Goal: Information Seeking & Learning: Check status

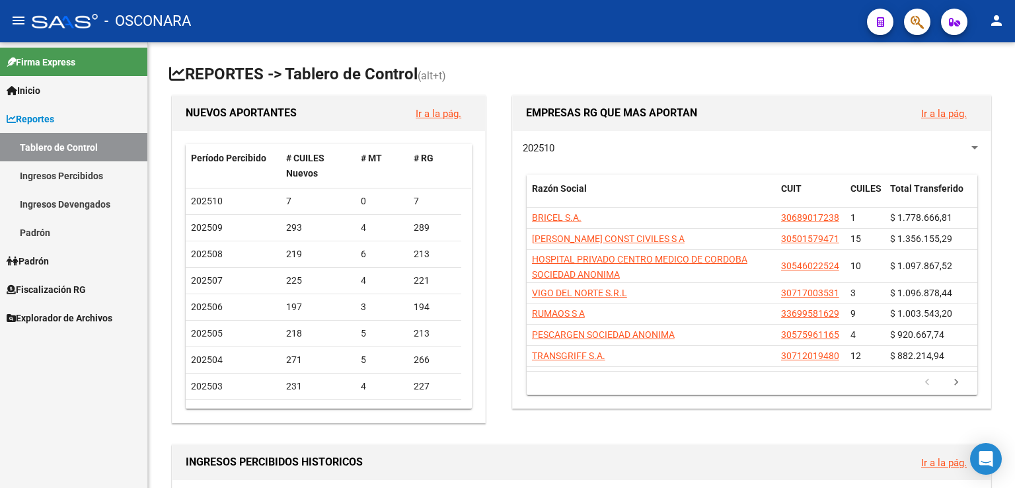
drag, startPoint x: 67, startPoint y: 287, endPoint x: 103, endPoint y: 276, distance: 38.0
click at [69, 286] on span "Fiscalización RG" at bounding box center [46, 289] width 79 height 15
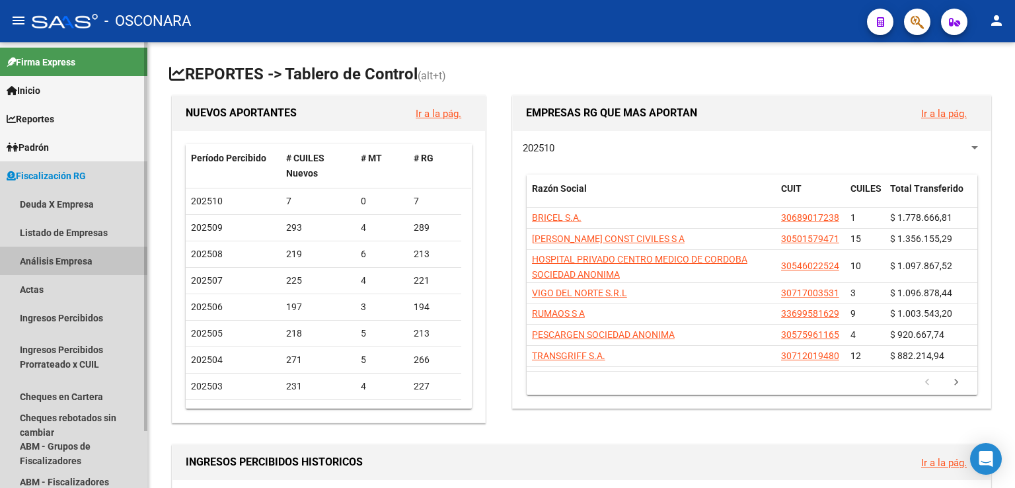
click at [54, 266] on link "Análisis Empresa" at bounding box center [73, 261] width 147 height 28
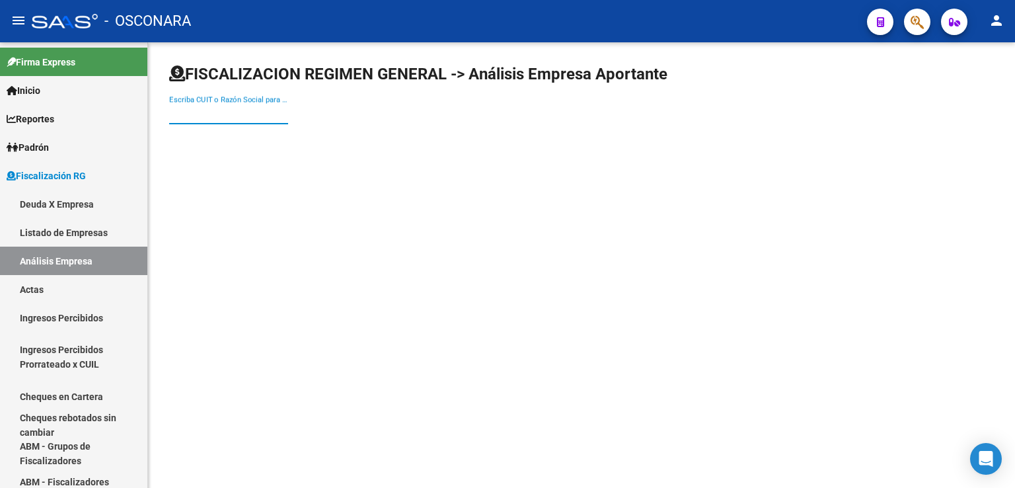
click at [227, 114] on input "Escriba CUIT o Razón Social para buscar" at bounding box center [228, 114] width 119 height 12
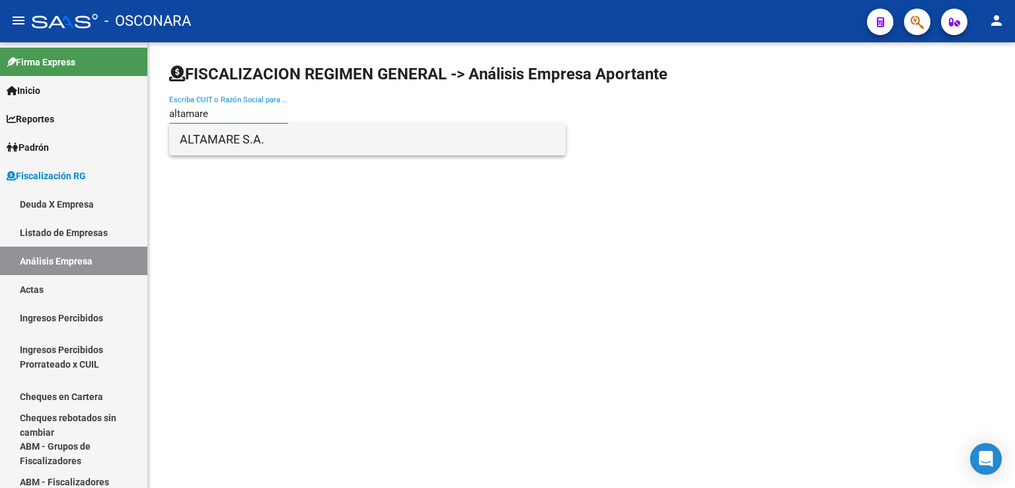
type input "altamare"
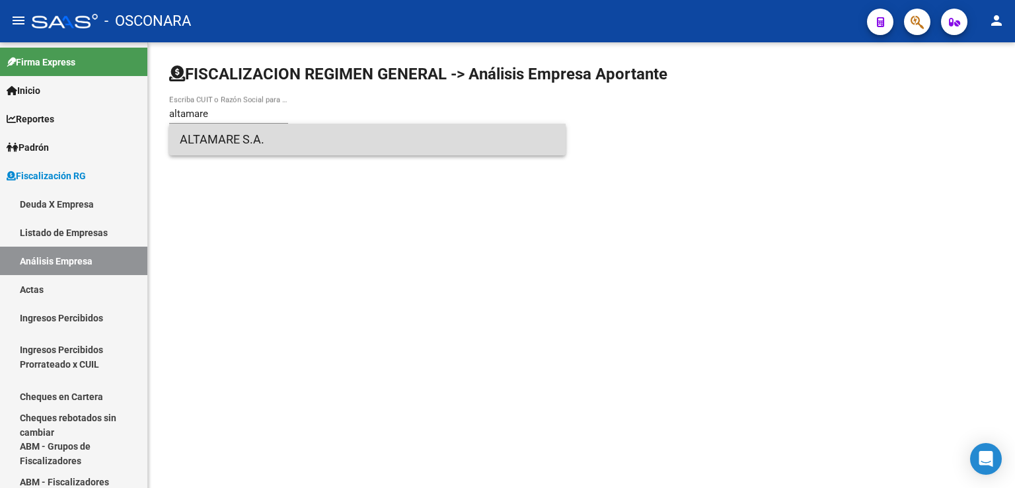
click at [227, 135] on span "ALTAMARE S.A." at bounding box center [367, 140] width 375 height 32
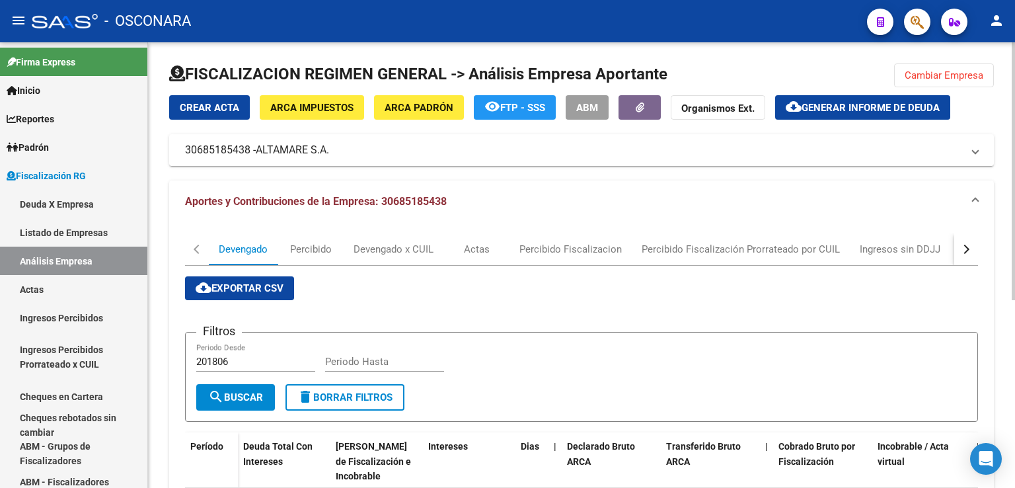
click at [967, 249] on div "button" at bounding box center [964, 249] width 9 height 9
click at [735, 256] on div "DDJJ" at bounding box center [735, 249] width 24 height 15
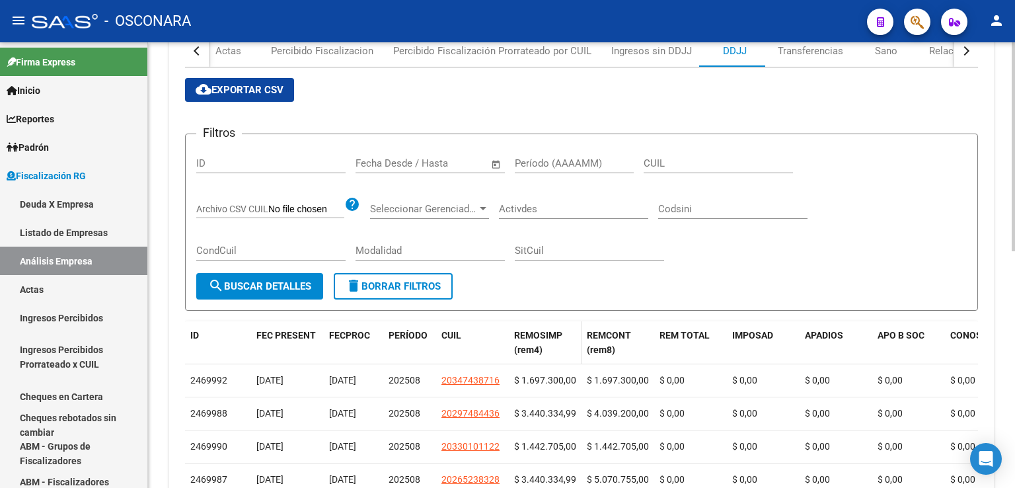
scroll to position [264, 0]
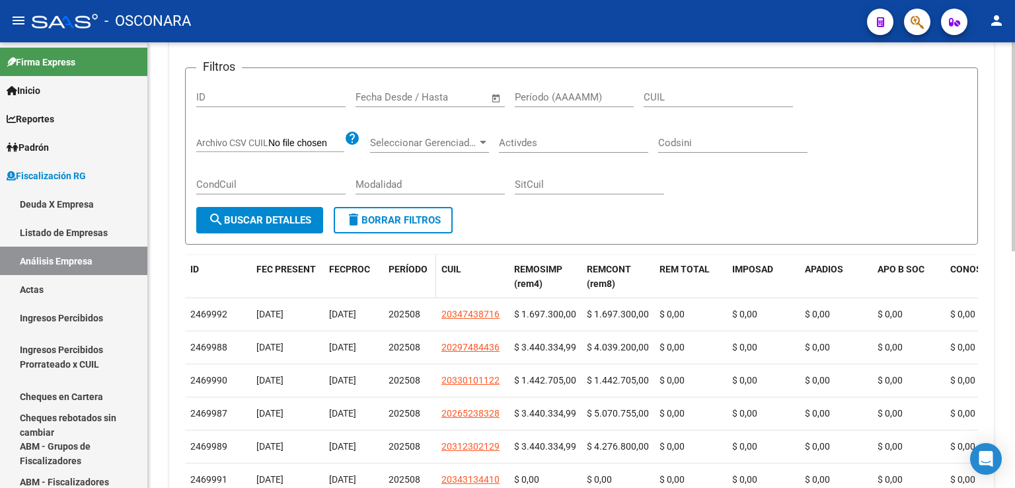
click at [406, 274] on div "PERÍODO" at bounding box center [410, 269] width 42 height 15
click at [410, 264] on span "PERÍODO" at bounding box center [408, 269] width 39 height 11
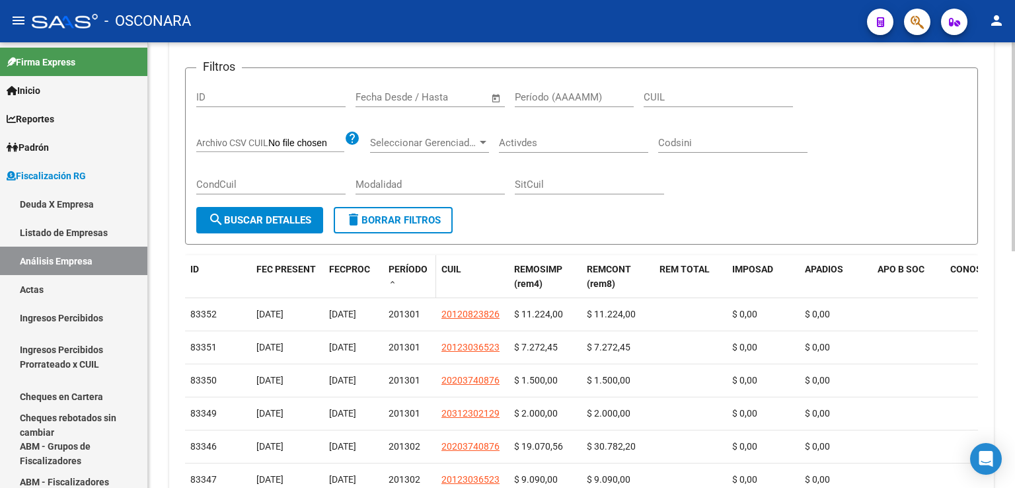
click at [412, 265] on span "PERÍODO" at bounding box center [408, 269] width 39 height 11
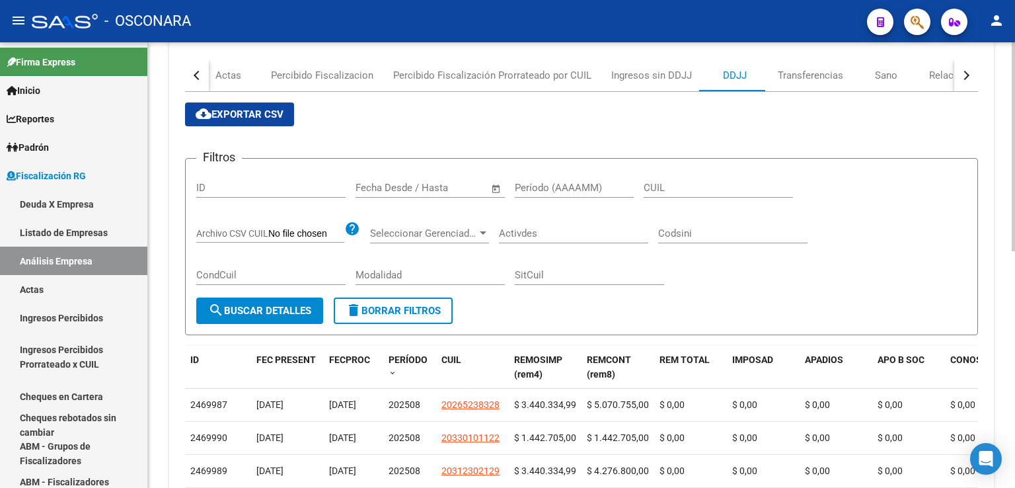
scroll to position [0, 0]
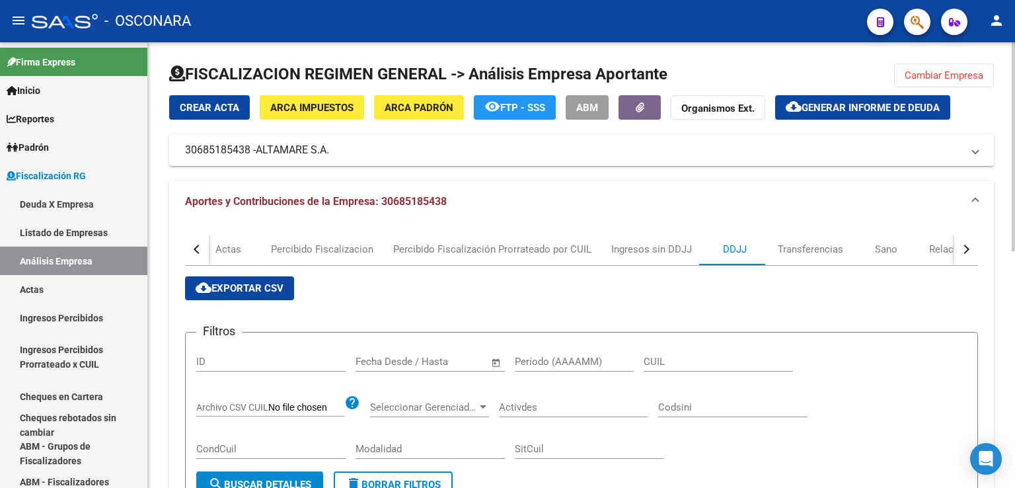
drag, startPoint x: 913, startPoint y: 75, endPoint x: 719, endPoint y: 139, distance: 203.8
click at [913, 75] on span "Cambiar Empresa" at bounding box center [944, 75] width 79 height 12
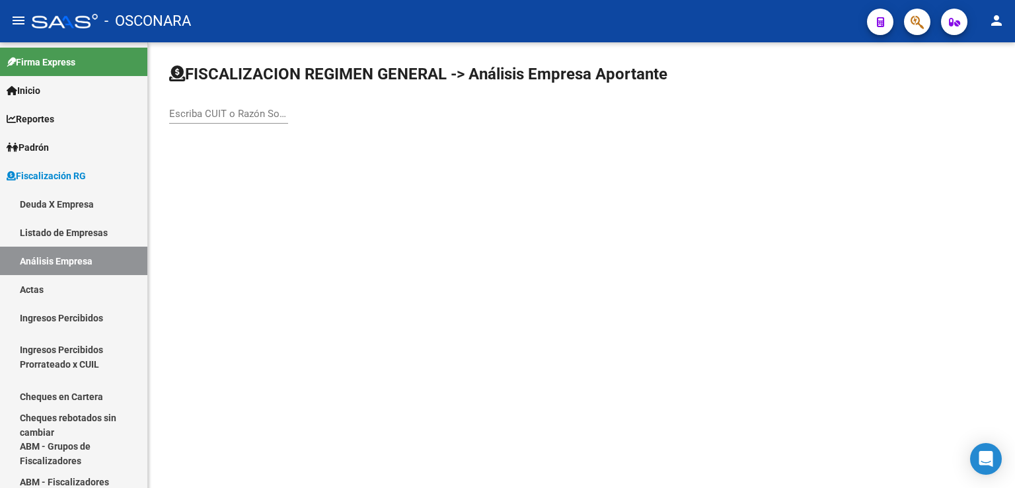
click at [250, 118] on input "Escriba CUIT o Razón Social para buscar" at bounding box center [228, 114] width 119 height 12
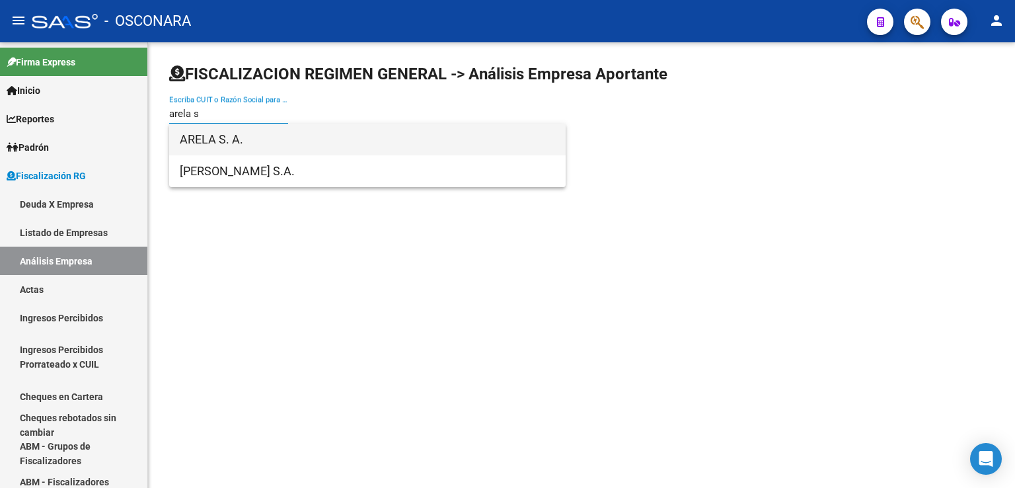
type input "arela s"
click at [338, 141] on span "ARELA S. A." at bounding box center [367, 140] width 375 height 32
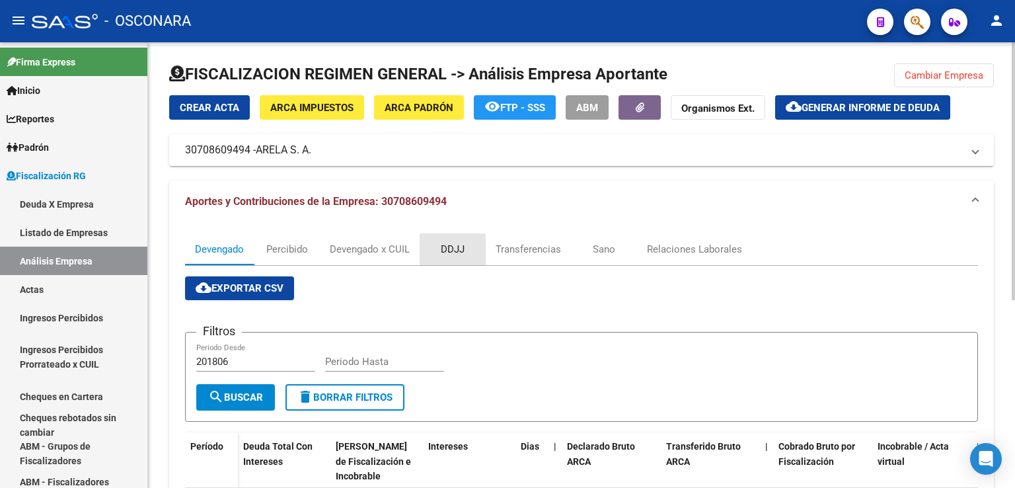
click at [454, 250] on div "DDJJ" at bounding box center [453, 249] width 24 height 15
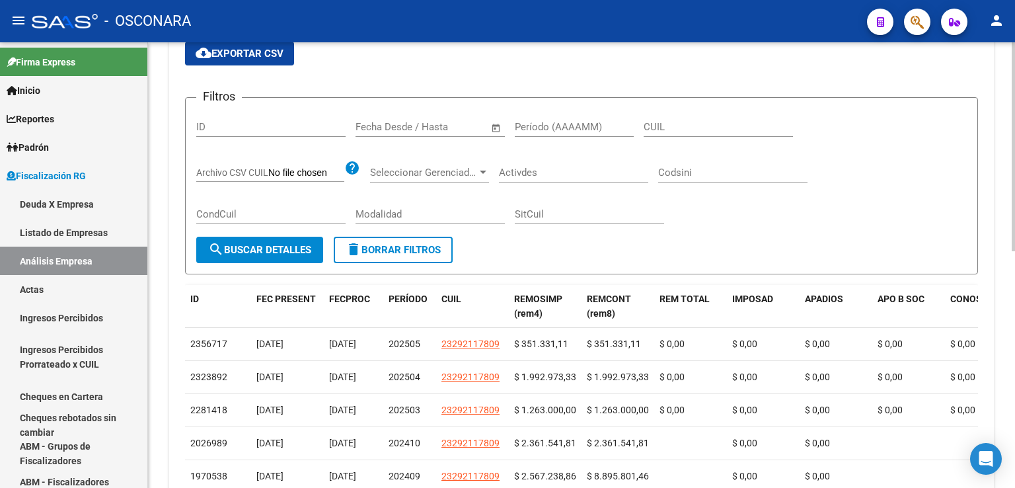
scroll to position [264, 0]
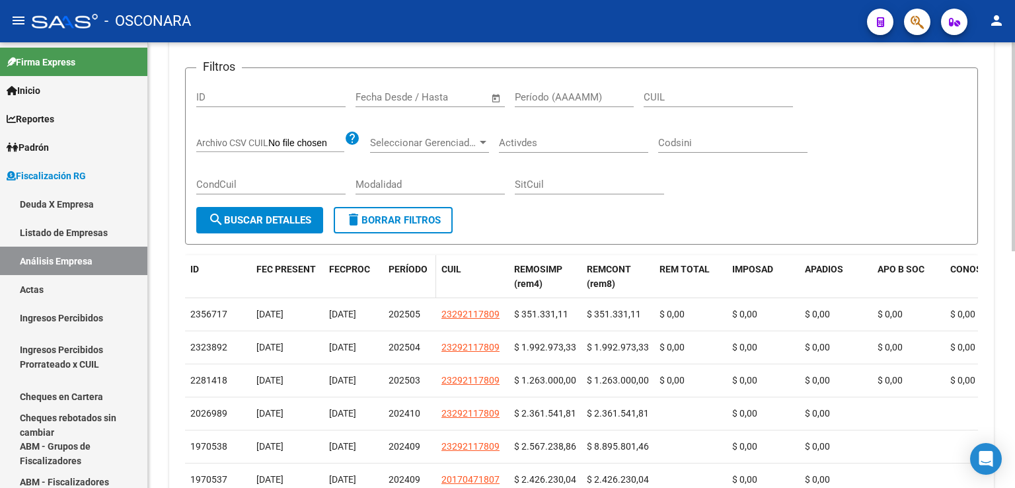
click at [413, 268] on span "PERÍODO" at bounding box center [408, 269] width 39 height 11
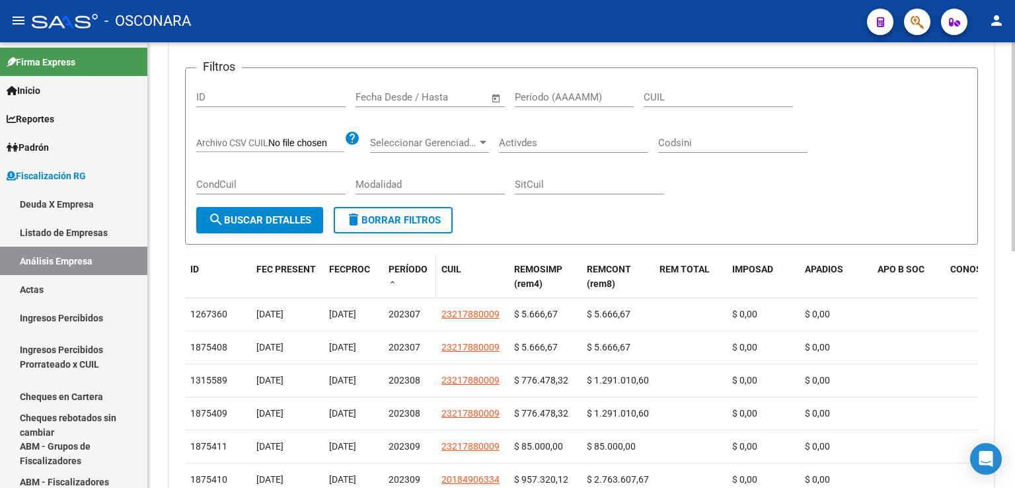
click at [404, 266] on span "PERÍODO" at bounding box center [408, 269] width 39 height 11
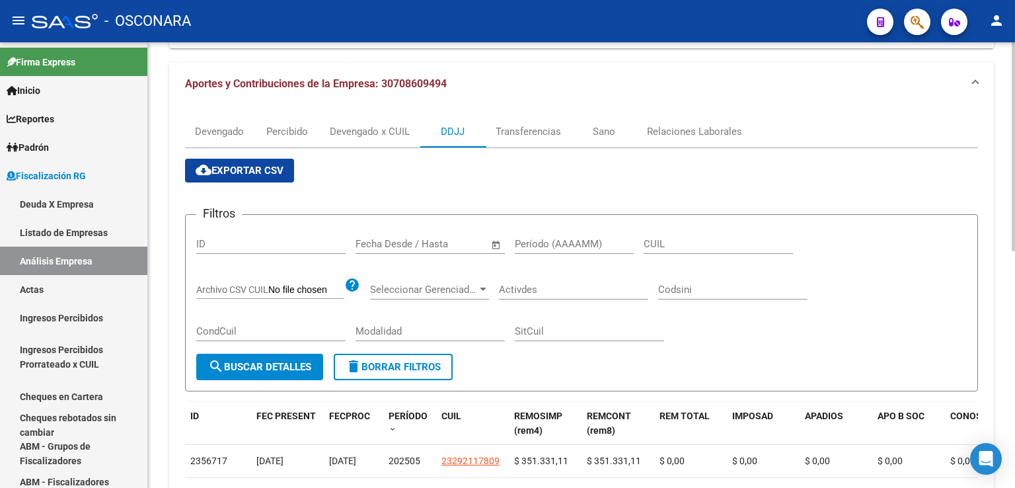
scroll to position [0, 0]
